Goal: Transaction & Acquisition: Purchase product/service

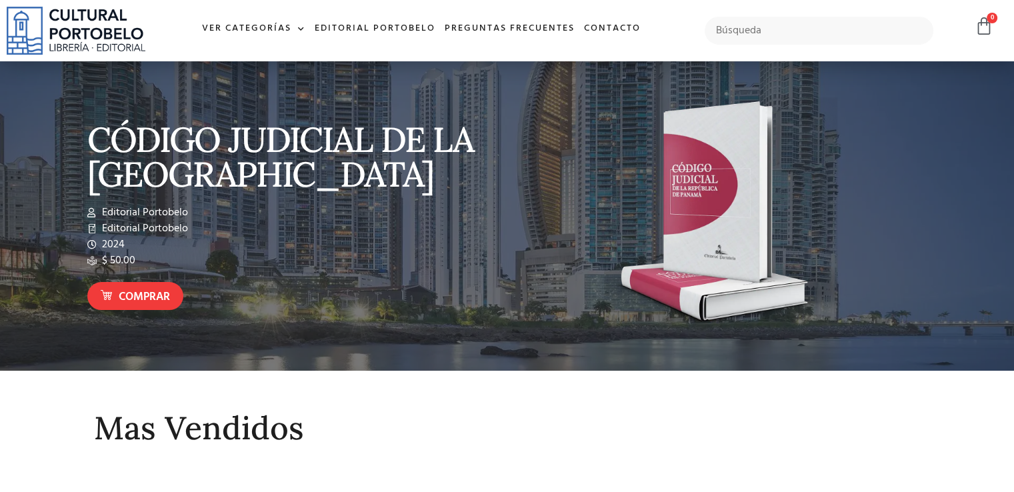
click at [755, 19] on input "text" at bounding box center [819, 31] width 229 height 28
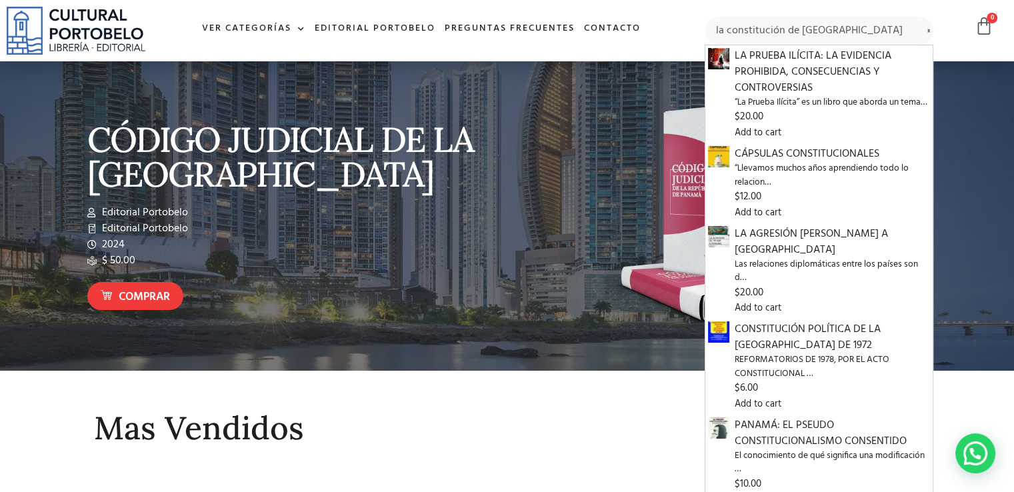
type input "la constitución de panamá"
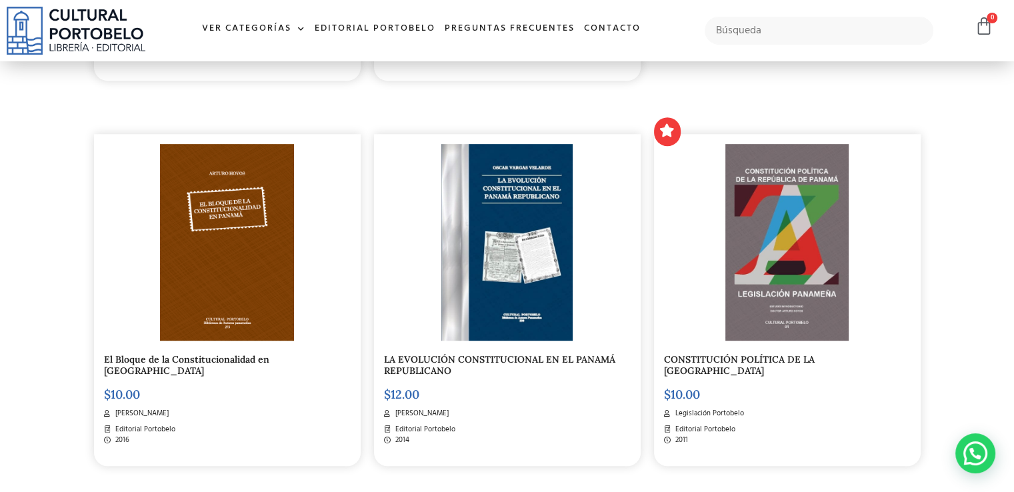
scroll to position [667, 0]
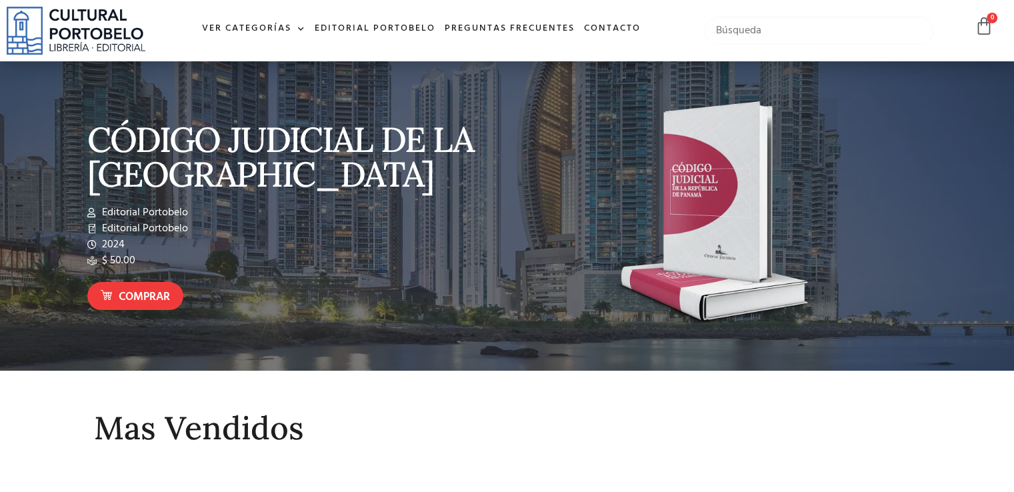
click at [761, 35] on input "text" at bounding box center [819, 31] width 229 height 28
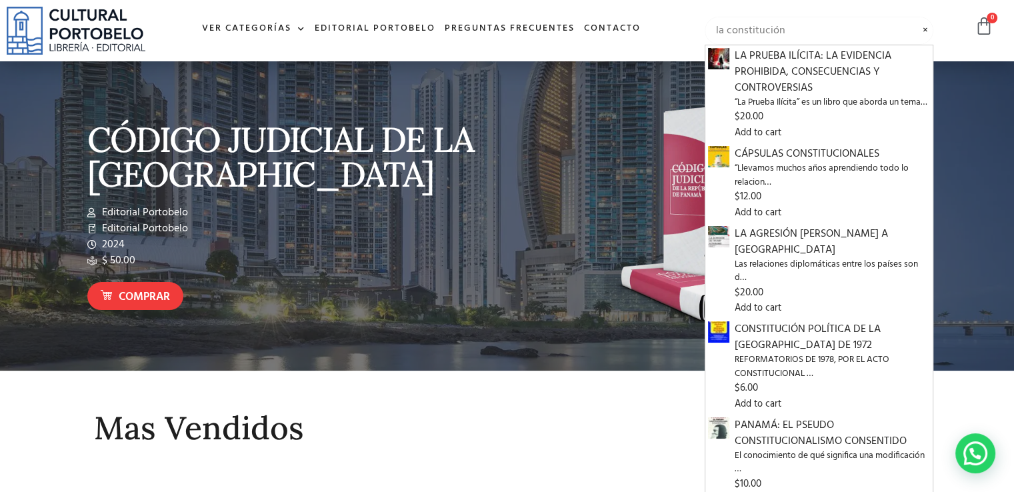
type input "la constitución"
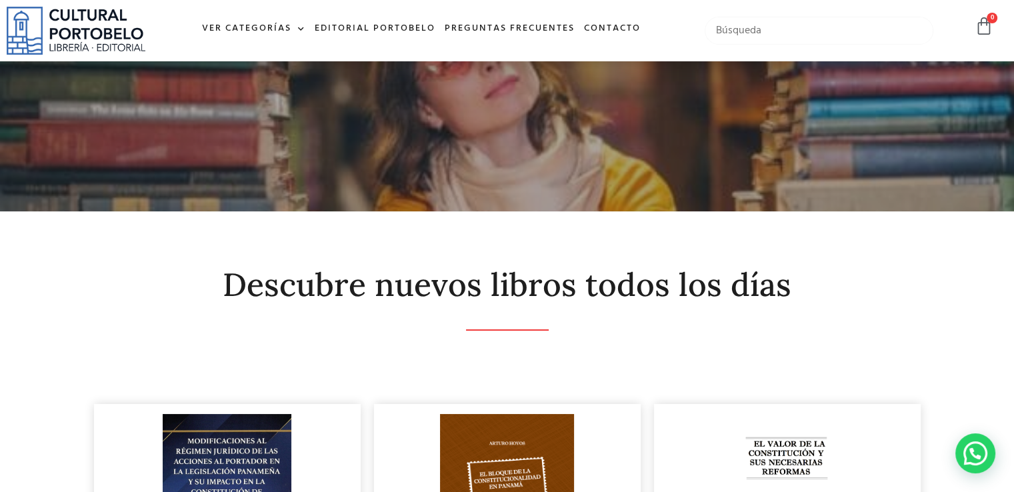
click at [803, 41] on input "text" at bounding box center [819, 31] width 229 height 28
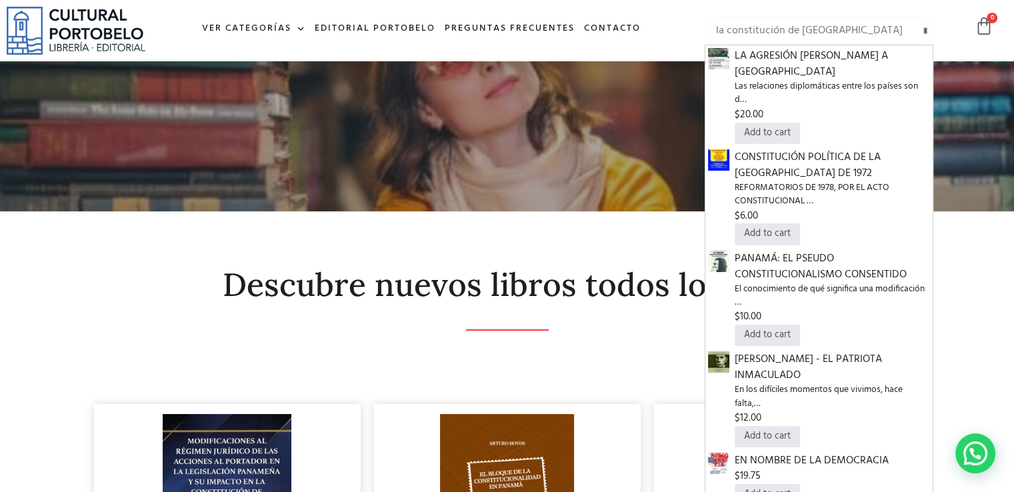
type input "la constitución de [GEOGRAPHIC_DATA]"
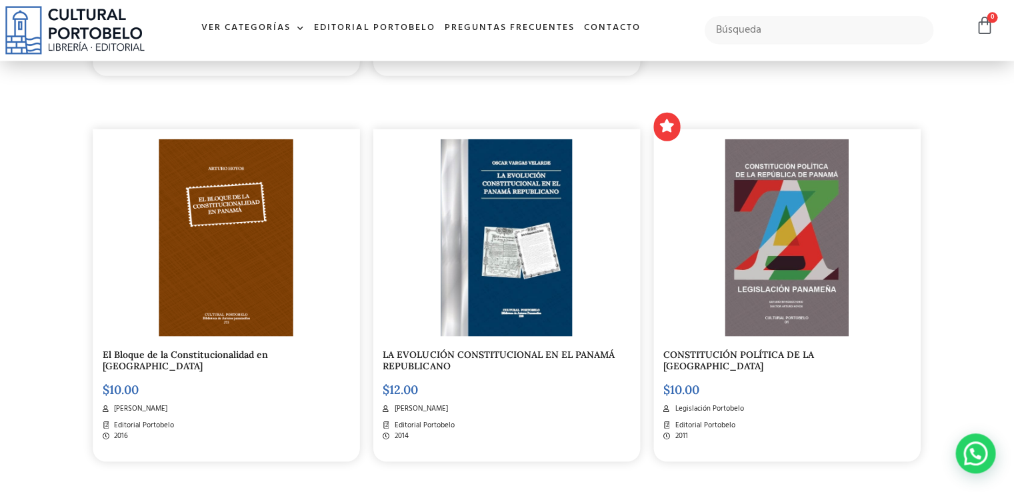
scroll to position [660, 0]
